Goal: Check status: Check status

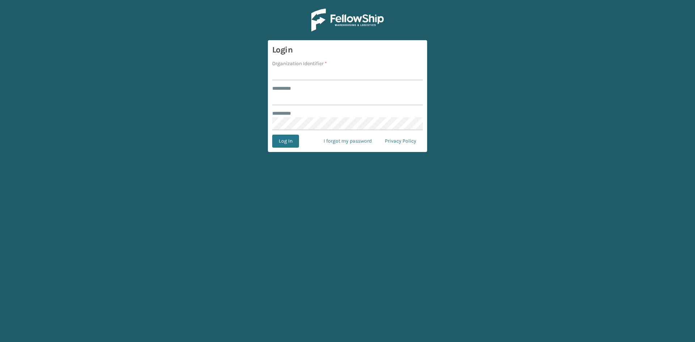
click at [294, 72] on input "Organization Identifier *" at bounding box center [347, 73] width 151 height 13
type input "CDD"
click at [285, 98] on input "******** *" at bounding box center [347, 98] width 151 height 13
click at [279, 142] on button "Log In" at bounding box center [285, 141] width 27 height 13
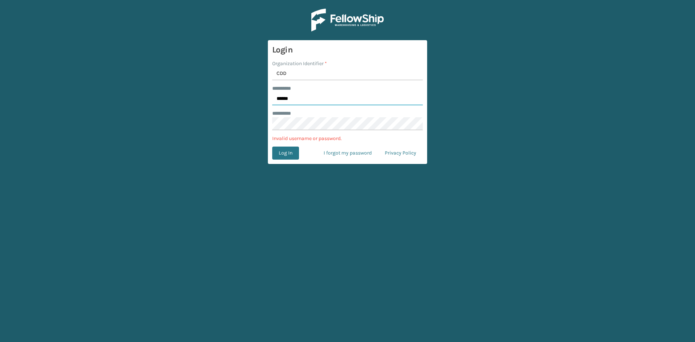
click at [296, 98] on input "******" at bounding box center [347, 98] width 151 height 13
drag, startPoint x: 304, startPoint y: 100, endPoint x: 238, endPoint y: 100, distance: 65.9
click at [238, 100] on main "Login Organization Identifier * CDD ******** * ****** ******** * Invalid userna…" at bounding box center [347, 171] width 695 height 342
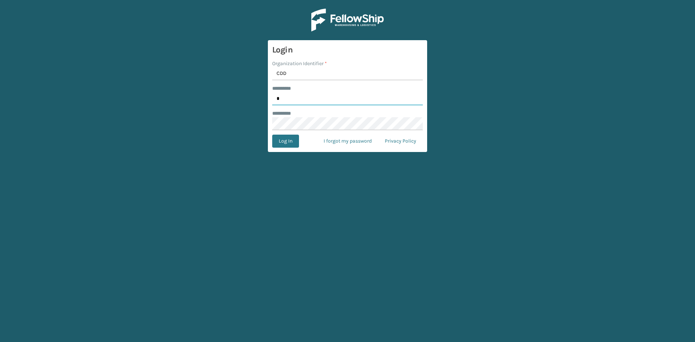
drag, startPoint x: 286, startPoint y: 99, endPoint x: 274, endPoint y: 98, distance: 11.6
click at [274, 98] on input "*" at bounding box center [347, 98] width 151 height 13
type input "******"
click at [265, 124] on main "Login Organization Identifier * CDD ******** * ****** ******** * Log In I forgo…" at bounding box center [347, 171] width 695 height 342
click at [281, 140] on button "Log In" at bounding box center [285, 141] width 27 height 13
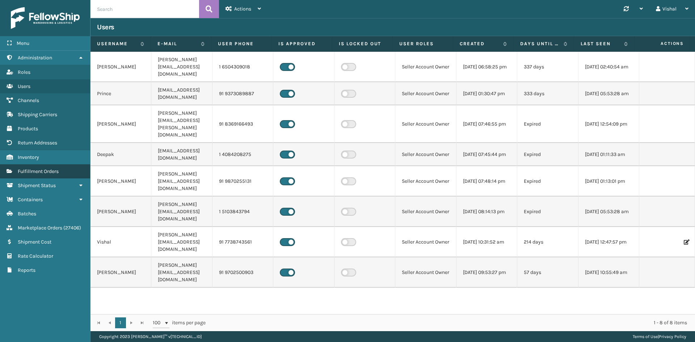
click at [41, 169] on span "Fulfillment Orders" at bounding box center [38, 171] width 41 height 6
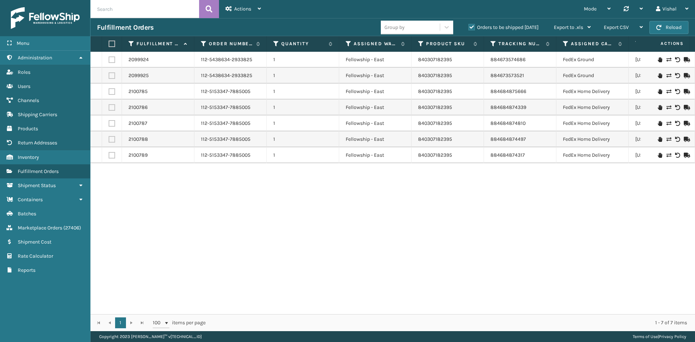
click at [128, 11] on input "text" at bounding box center [144, 9] width 109 height 18
paste input "112-5438634-2933825"
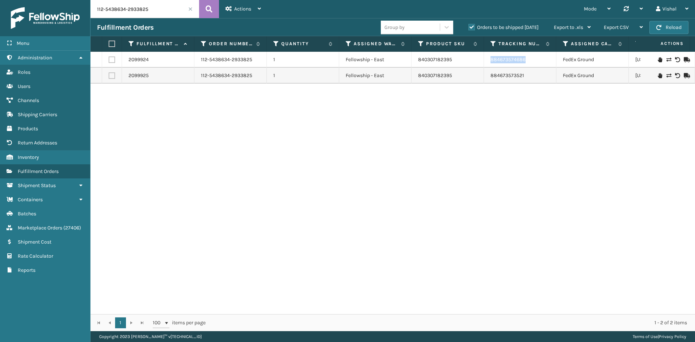
drag, startPoint x: 537, startPoint y: 63, endPoint x: 487, endPoint y: 62, distance: 50.0
click at [487, 62] on td "884673574686" at bounding box center [520, 60] width 72 height 16
copy link "884673574686"
drag, startPoint x: 536, startPoint y: 77, endPoint x: 490, endPoint y: 78, distance: 46.0
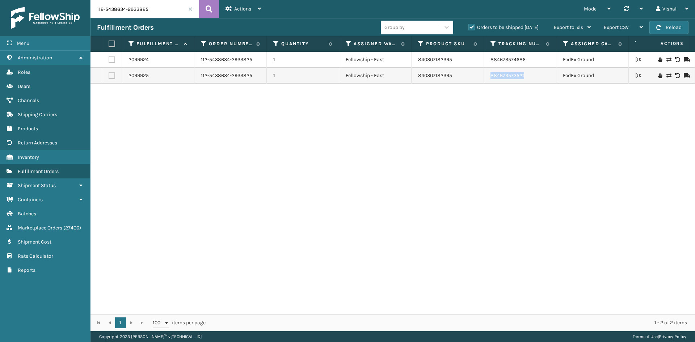
click at [490, 78] on td "884673573521" at bounding box center [520, 76] width 72 height 16
copy link "884673573521"
click at [77, 0] on div "Menu Administration Roles Users Channels Shipping Carriers Products Return Addr…" at bounding box center [347, 0] width 695 height 0
paste input "153347-788500"
type input "112-5153347-7885005"
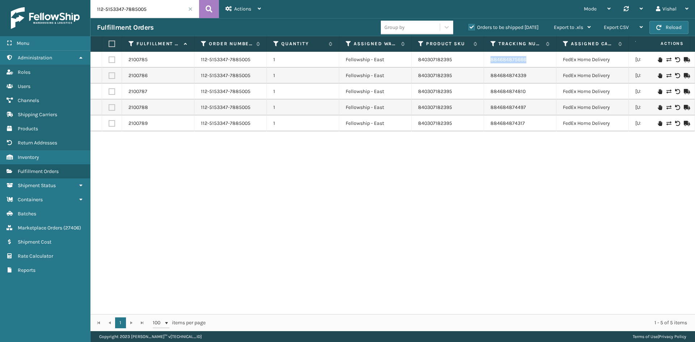
drag, startPoint x: 533, startPoint y: 59, endPoint x: 488, endPoint y: 59, distance: 44.9
click at [488, 59] on td "884684875666" at bounding box center [520, 60] width 72 height 16
copy link "884684875666"
drag, startPoint x: 531, startPoint y: 77, endPoint x: 486, endPoint y: 77, distance: 45.6
click at [486, 77] on td "884684874339" at bounding box center [520, 76] width 72 height 16
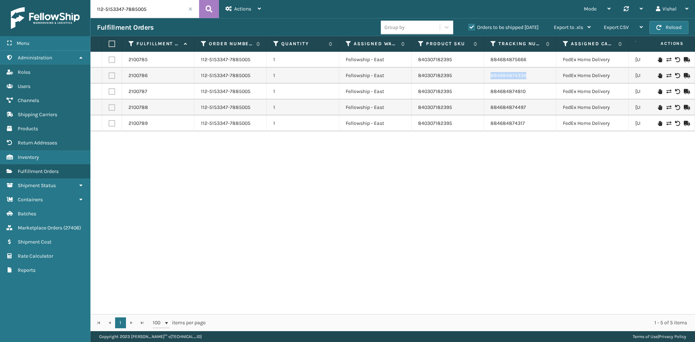
copy link "884684874339"
drag, startPoint x: 535, startPoint y: 91, endPoint x: 485, endPoint y: 91, distance: 49.6
click at [485, 91] on td "884684874810" at bounding box center [520, 92] width 72 height 16
copy link "884684874810"
drag, startPoint x: 532, startPoint y: 108, endPoint x: 485, endPoint y: 105, distance: 46.8
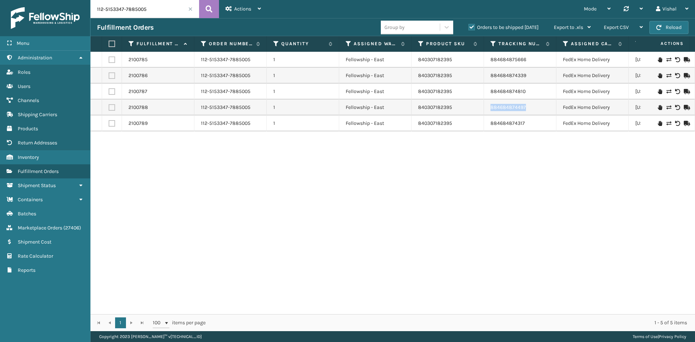
click at [485, 105] on td "884684874497" at bounding box center [520, 108] width 72 height 16
copy link "884684874497"
drag, startPoint x: 536, startPoint y: 123, endPoint x: 482, endPoint y: 121, distance: 54.3
click at [482, 121] on tr "2100789 112-5153347-7885005 1 Fellowship - East 840307182395 884684874317 FedEx…" at bounding box center [458, 123] width 737 height 16
copy tr "884684874317"
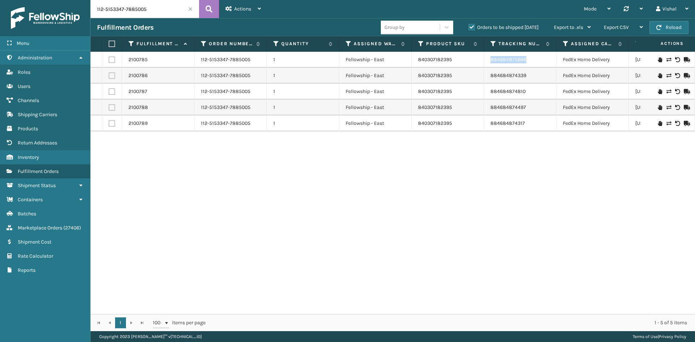
drag, startPoint x: 535, startPoint y: 62, endPoint x: 488, endPoint y: 65, distance: 46.5
click at [488, 65] on td "884684875666" at bounding box center [520, 60] width 72 height 16
copy link "884684875666"
drag, startPoint x: 534, startPoint y: 77, endPoint x: 489, endPoint y: 75, distance: 44.9
click at [489, 75] on td "884684874339" at bounding box center [520, 76] width 72 height 16
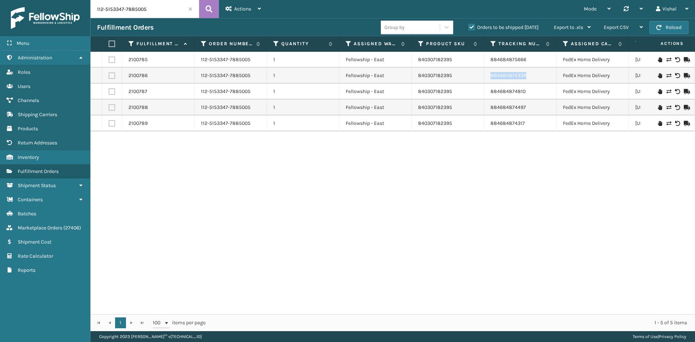
copy link "884684874339"
drag, startPoint x: 536, startPoint y: 94, endPoint x: 488, endPoint y: 92, distance: 48.5
click at [488, 92] on td "884684874810" at bounding box center [520, 92] width 72 height 16
drag, startPoint x: 536, startPoint y: 106, endPoint x: 474, endPoint y: 105, distance: 62.3
click at [474, 105] on tr "2100788 112-5153347-7885005 1 Fellowship - East 840307182395 884684874497 FedEx…" at bounding box center [458, 108] width 737 height 16
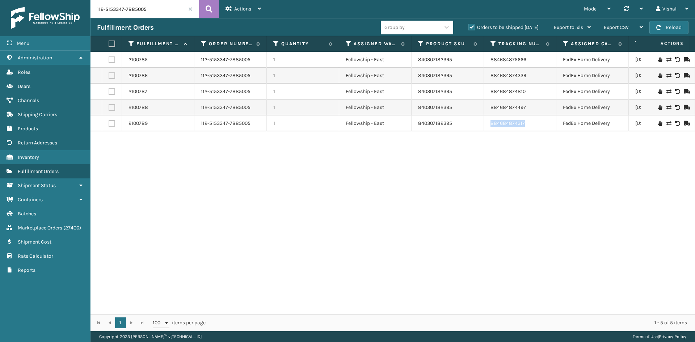
drag, startPoint x: 537, startPoint y: 119, endPoint x: 492, endPoint y: 121, distance: 44.9
click at [492, 121] on td "884684874317" at bounding box center [520, 123] width 72 height 16
click at [674, 8] on div "Vishal" at bounding box center [672, 9] width 33 height 18
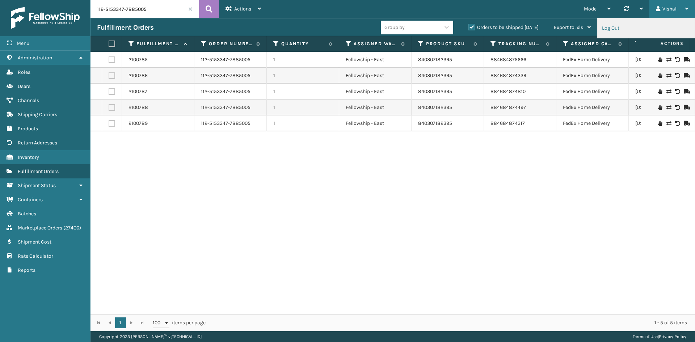
click at [615, 28] on li "Log Out" at bounding box center [646, 28] width 97 height 20
